Goal: Register for event/course

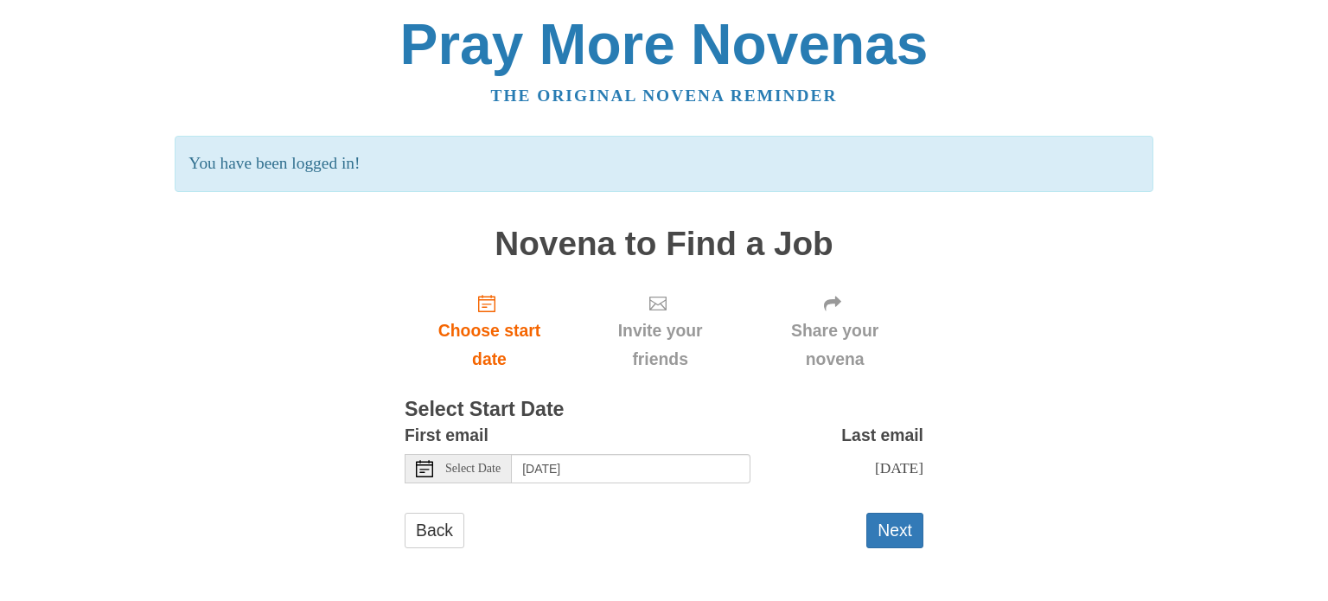
click at [425, 470] on icon at bounding box center [424, 468] width 17 height 17
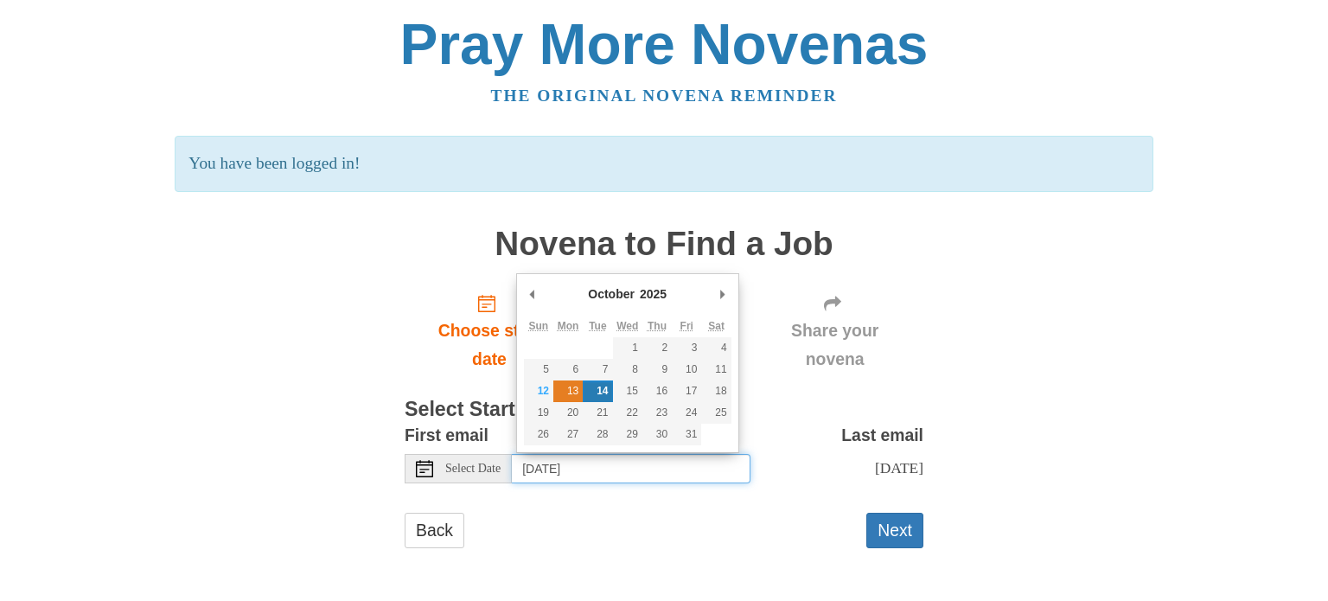
type input "[DATE]"
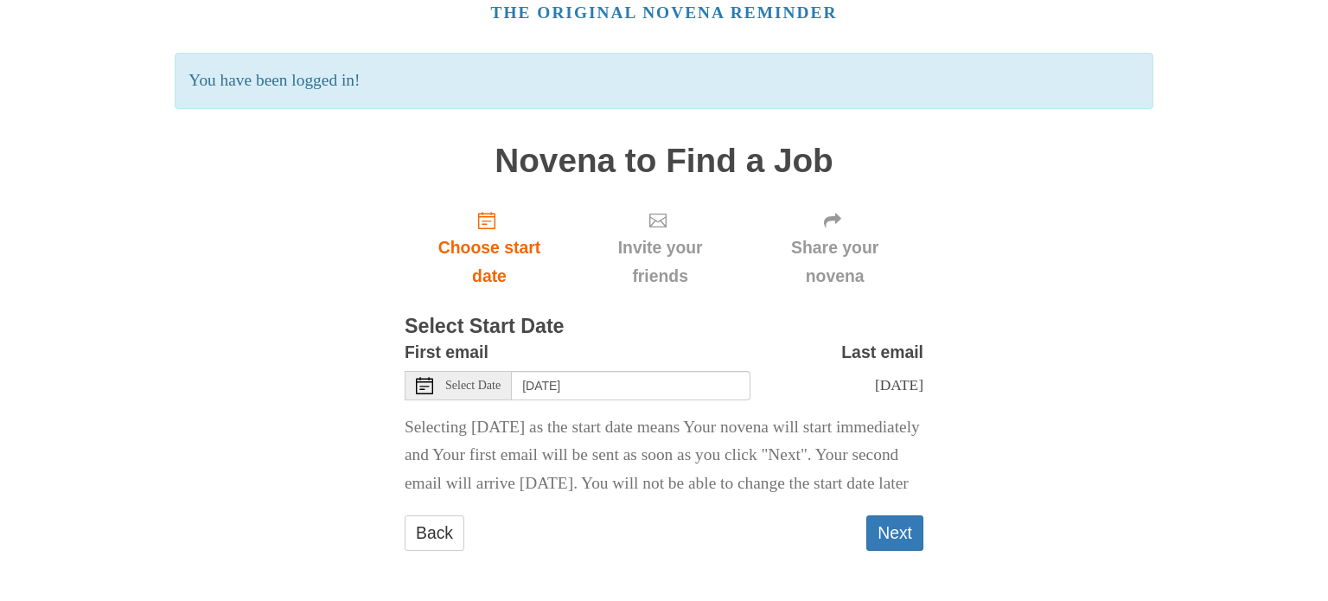
scroll to position [125, 0]
click at [903, 532] on button "Next" at bounding box center [895, 532] width 57 height 35
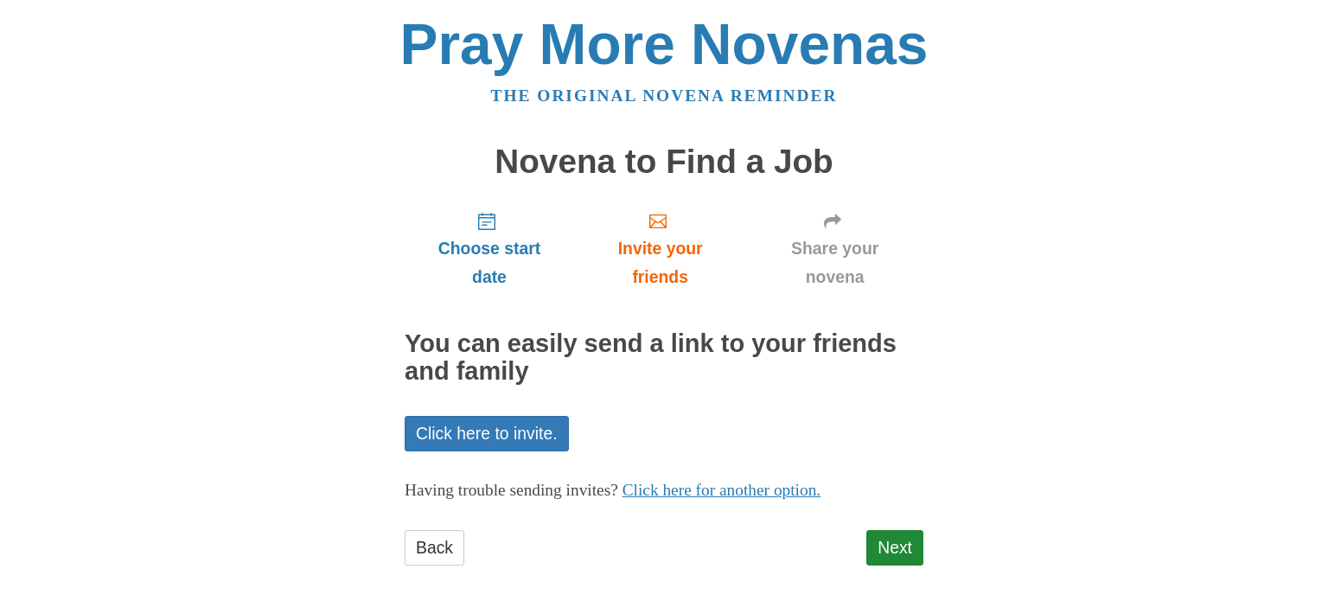
scroll to position [14, 0]
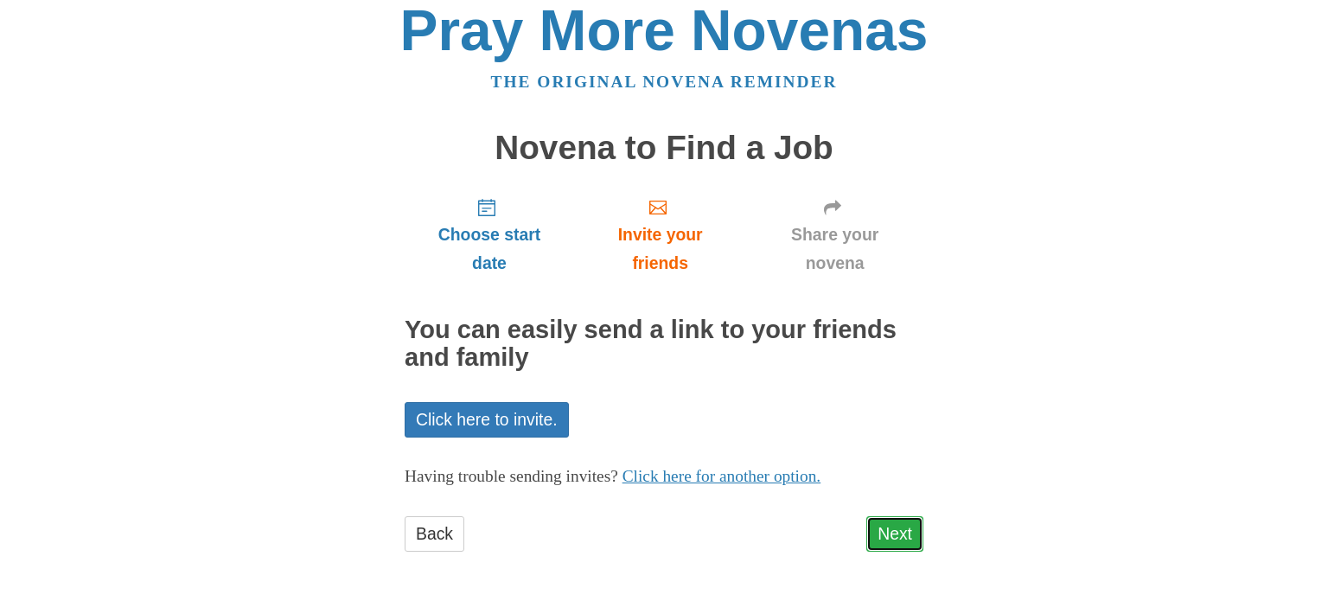
click at [905, 527] on link "Next" at bounding box center [895, 533] width 57 height 35
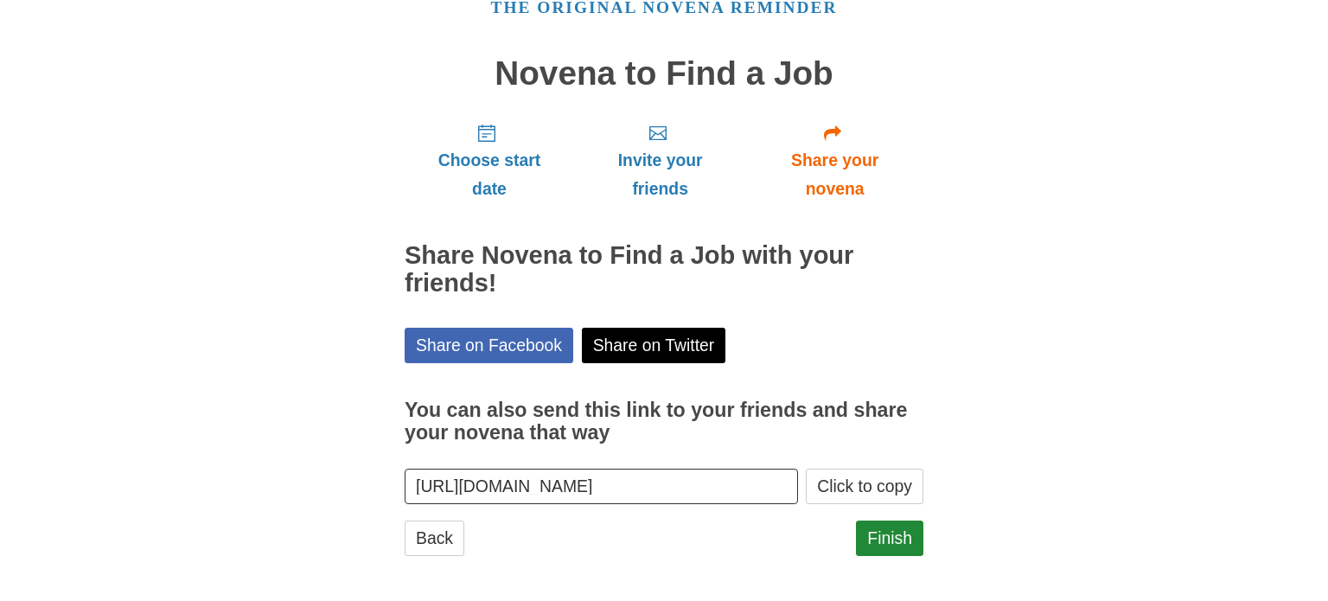
scroll to position [93, 0]
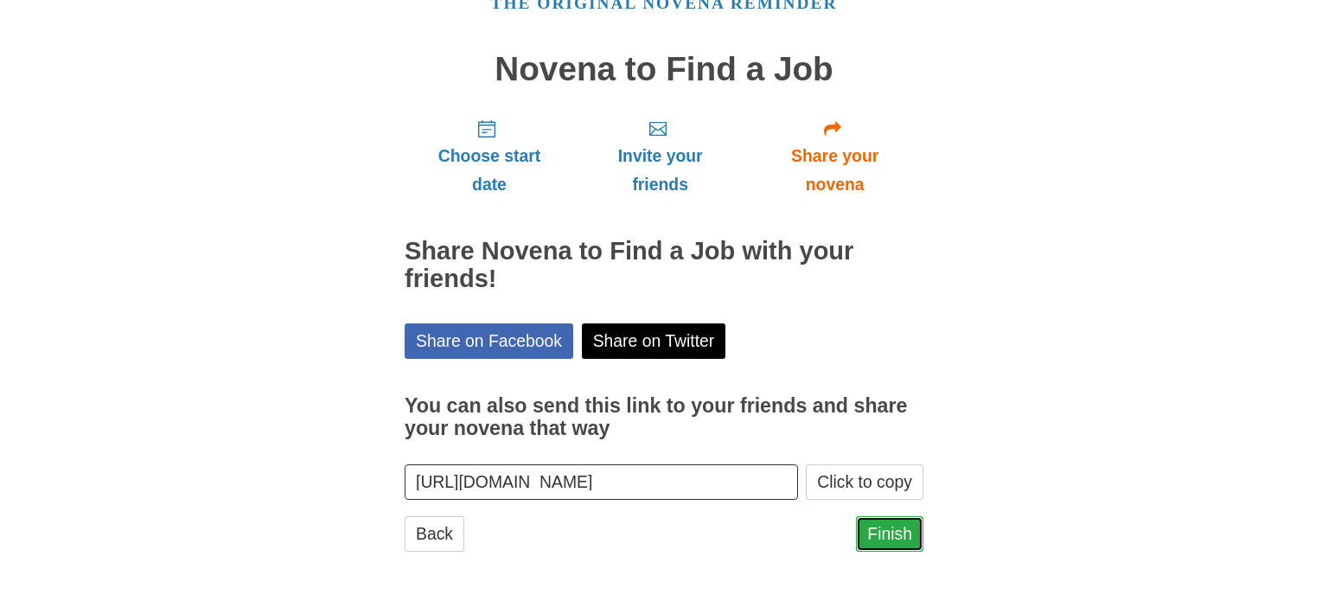
click at [890, 531] on link "Finish" at bounding box center [889, 533] width 67 height 35
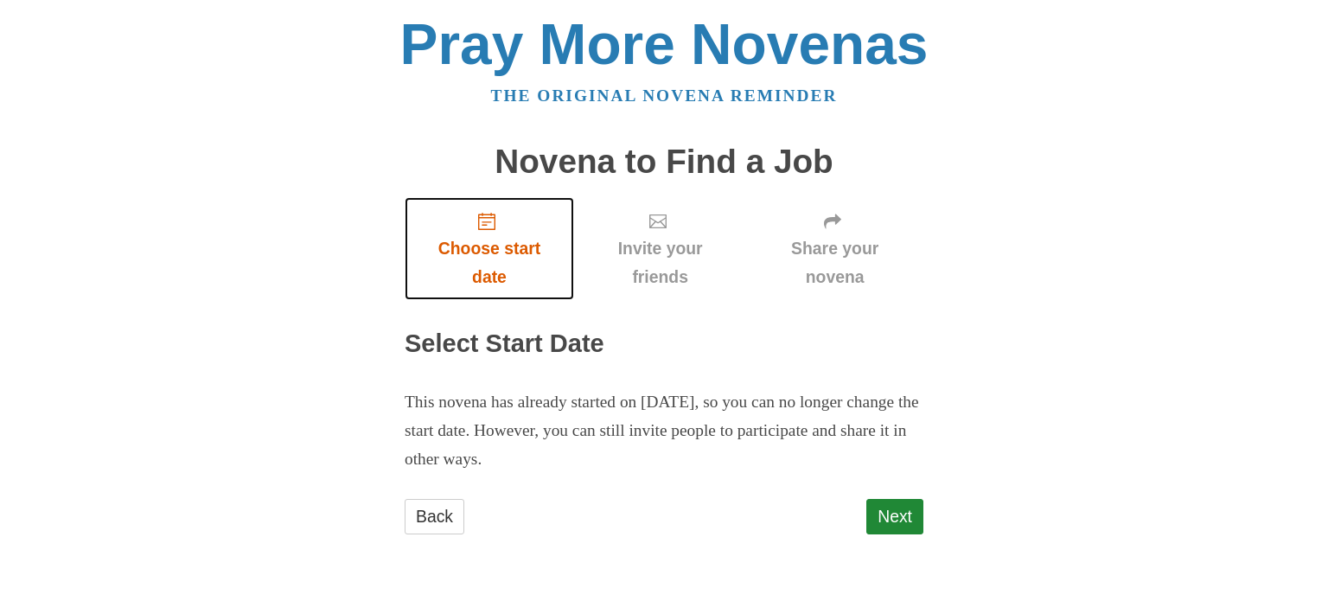
click at [489, 255] on span "Choose start date" at bounding box center [489, 262] width 135 height 57
click at [508, 252] on span "Choose start date" at bounding box center [489, 262] width 135 height 57
click at [495, 273] on span "Choose start date" at bounding box center [489, 262] width 135 height 57
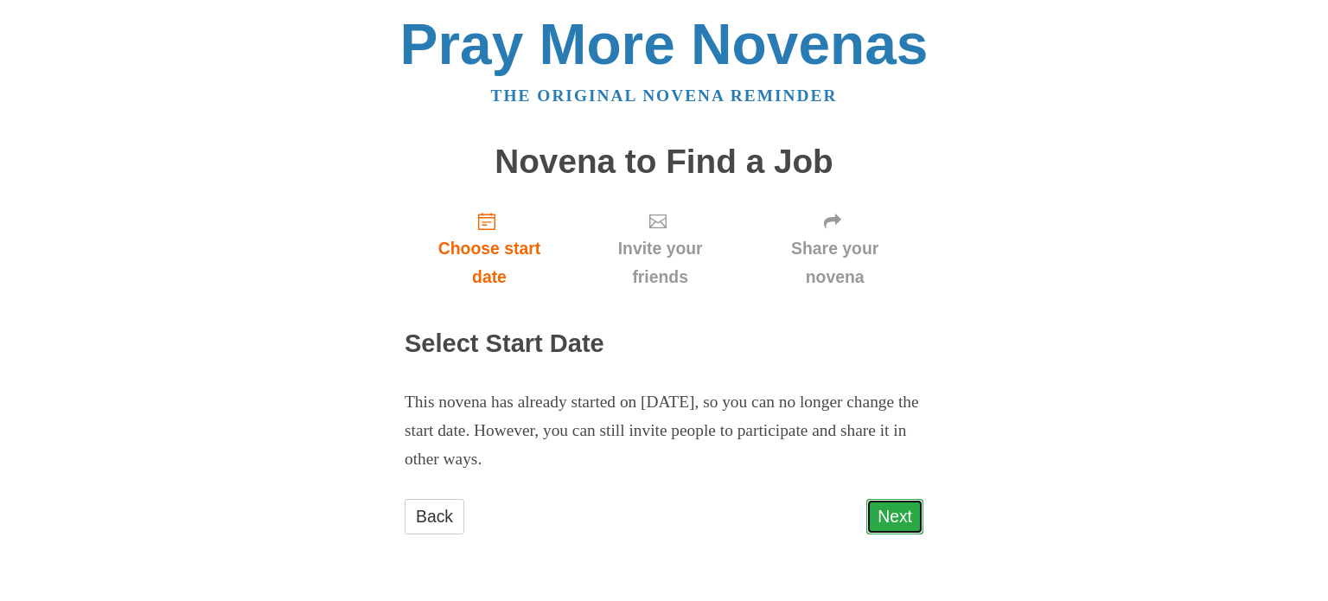
click at [907, 515] on link "Next" at bounding box center [895, 516] width 57 height 35
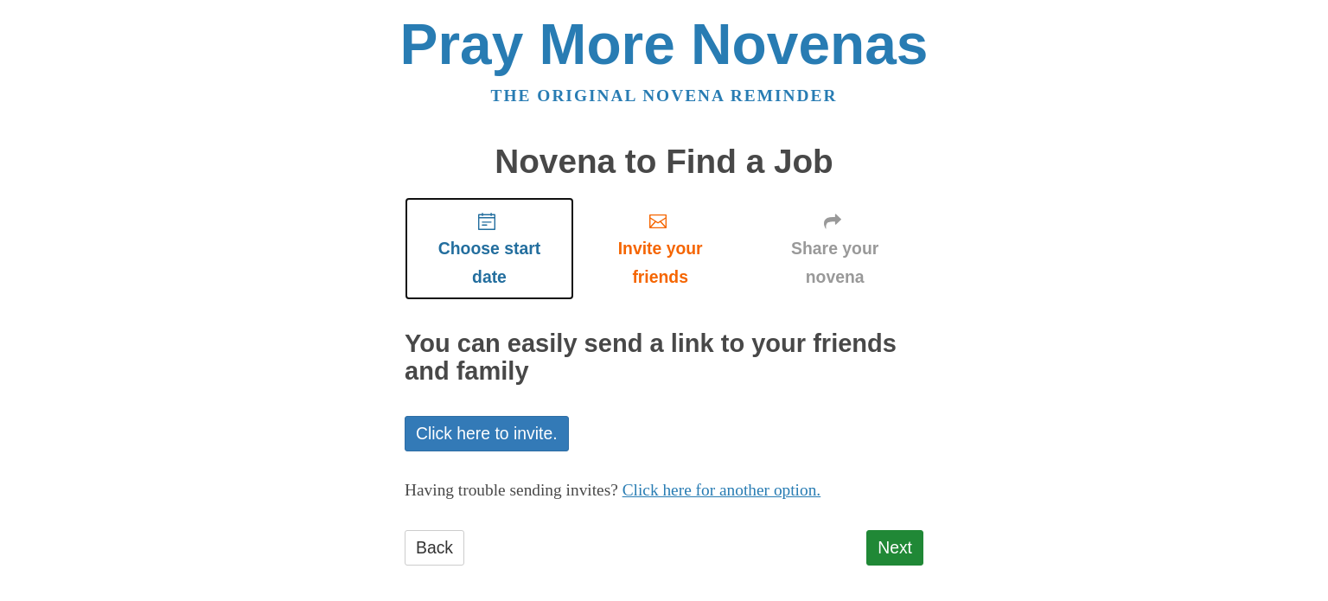
click at [496, 278] on span "Choose start date" at bounding box center [489, 262] width 135 height 57
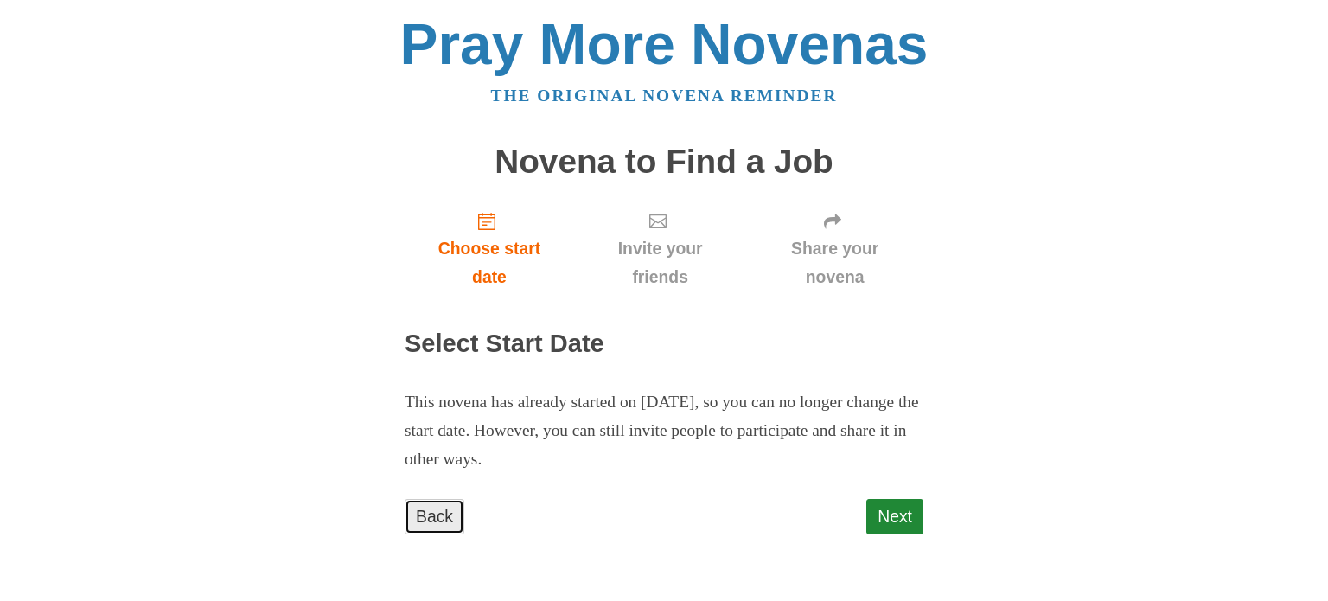
click at [445, 509] on link "Back" at bounding box center [435, 516] width 60 height 35
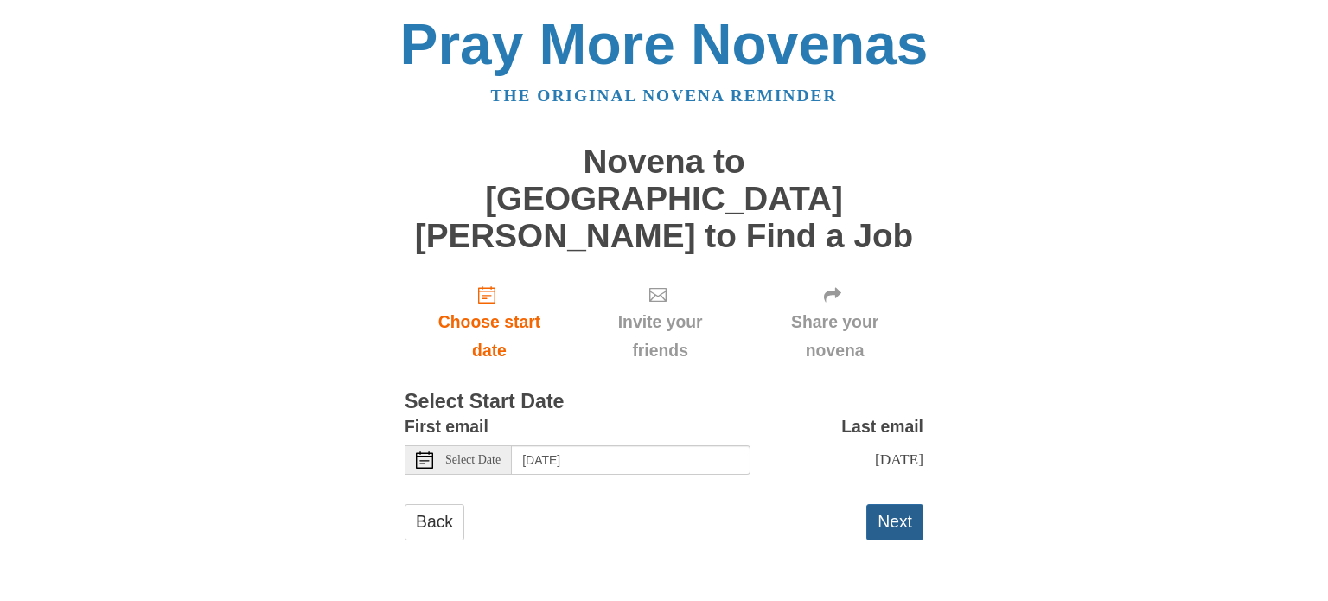
click at [890, 504] on button "Next" at bounding box center [895, 521] width 57 height 35
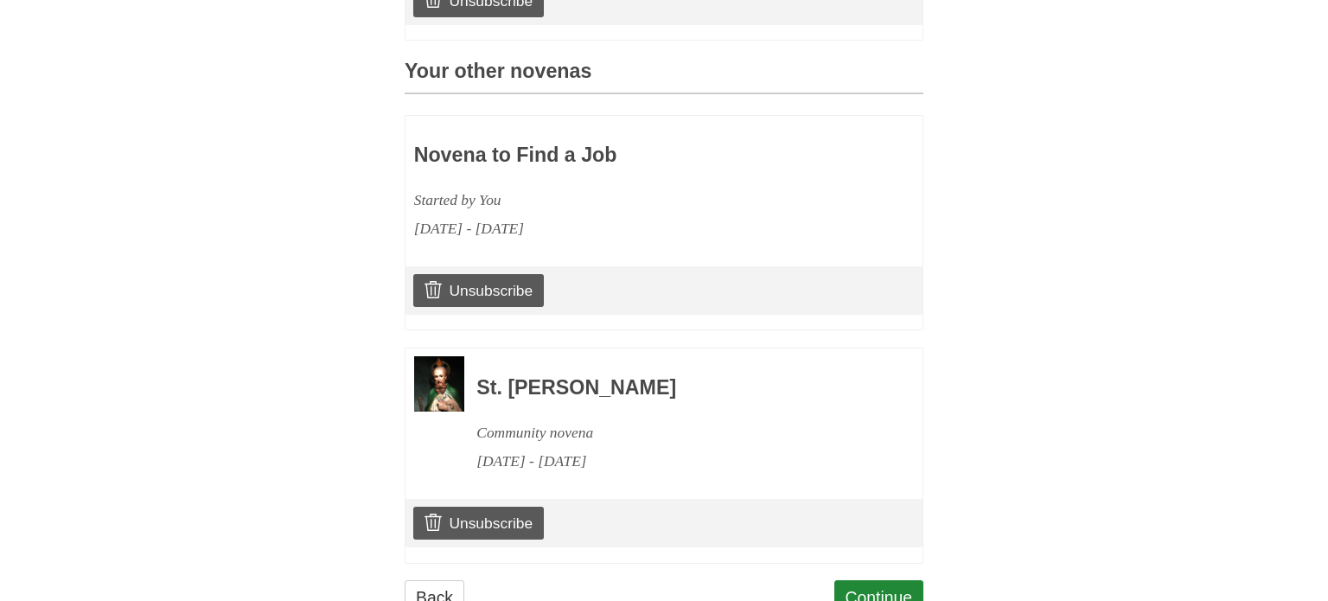
scroll to position [809, 0]
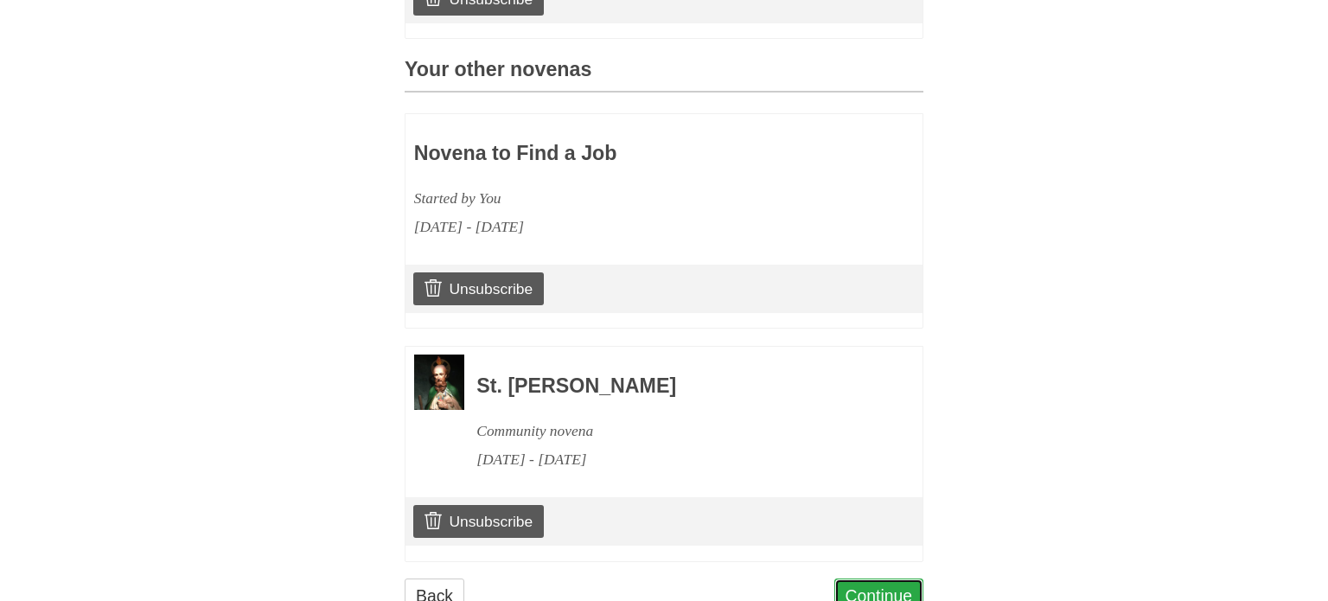
click at [881, 579] on link "Continue" at bounding box center [880, 596] width 90 height 35
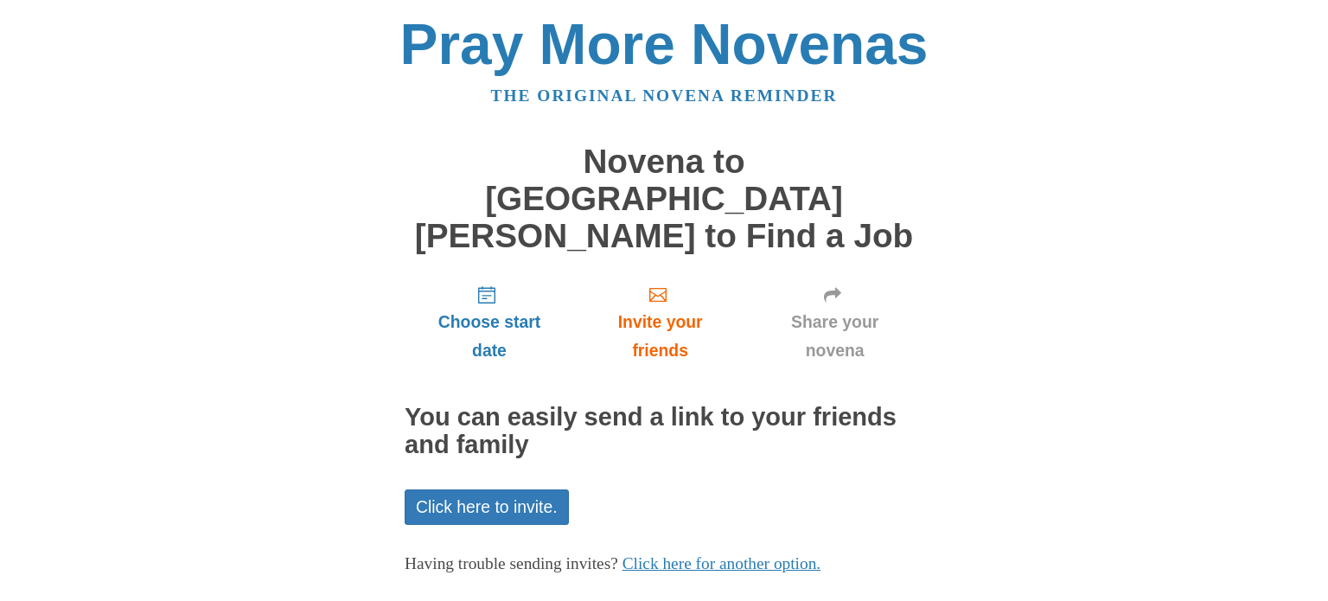
scroll to position [50, 0]
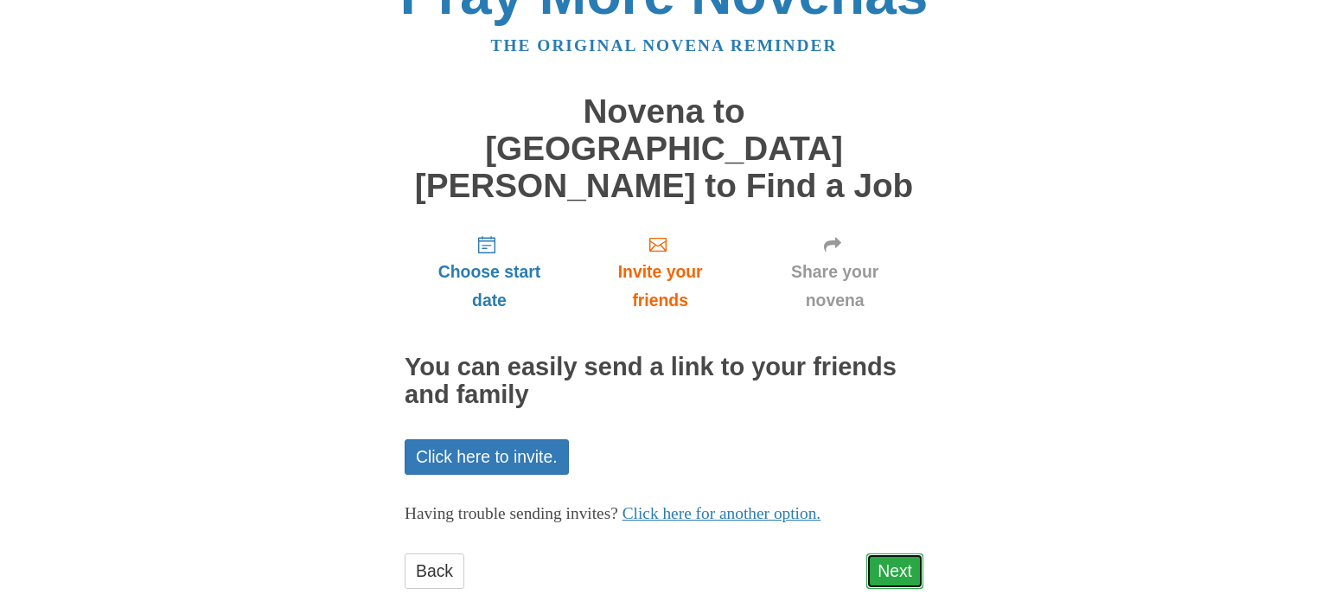
click at [891, 553] on link "Next" at bounding box center [895, 570] width 57 height 35
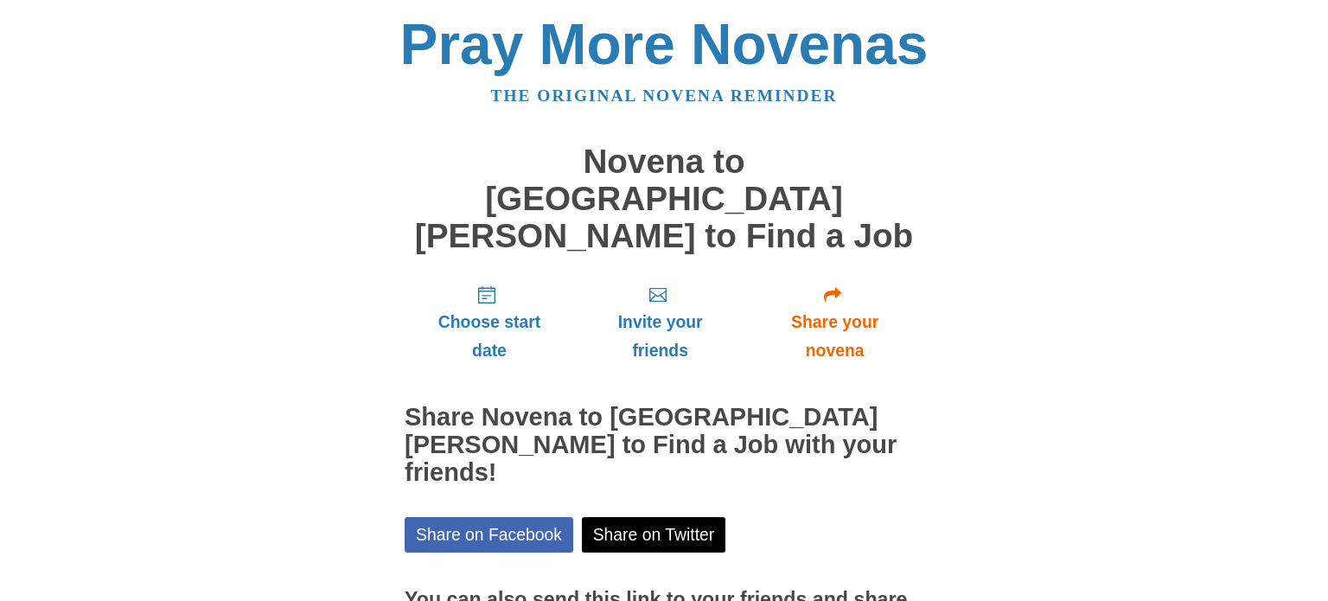
scroll to position [129, 0]
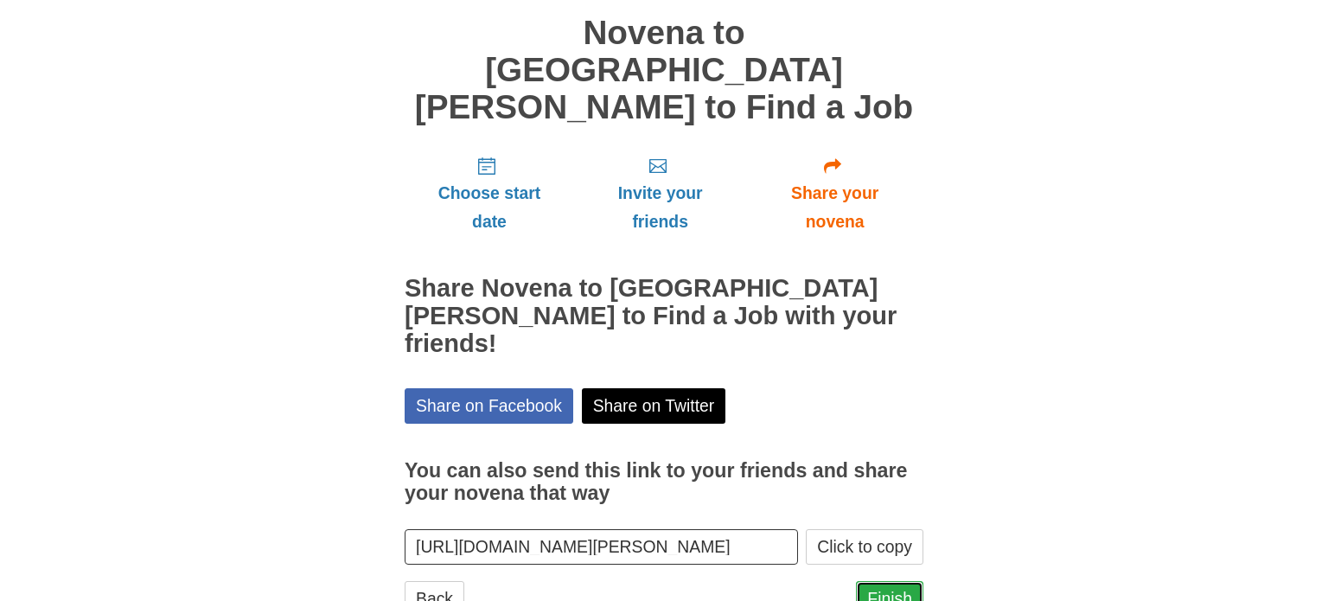
click at [882, 581] on link "Finish" at bounding box center [889, 598] width 67 height 35
